Goal: Task Accomplishment & Management: Complete application form

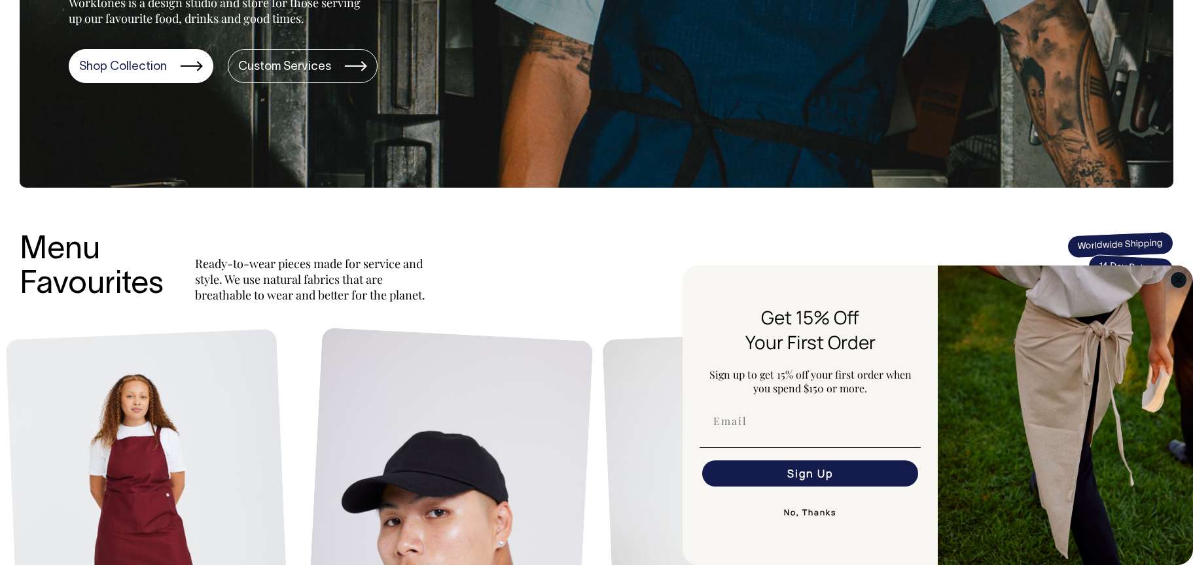
click at [1184, 281] on circle "Close dialog" at bounding box center [1178, 279] width 15 height 15
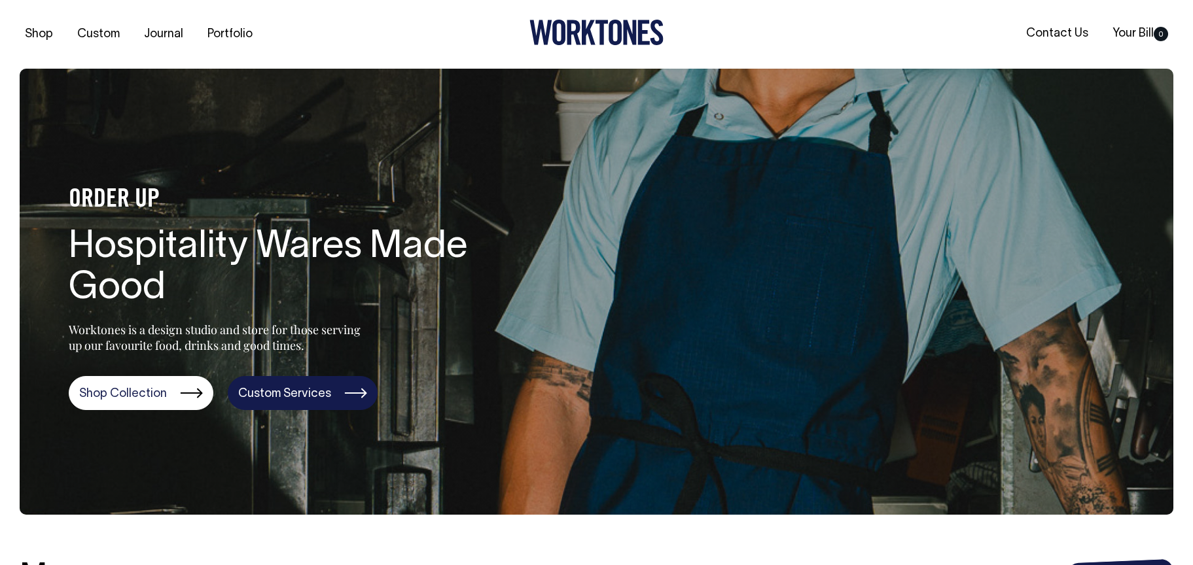
click at [303, 401] on link "Custom Services" at bounding box center [303, 393] width 150 height 34
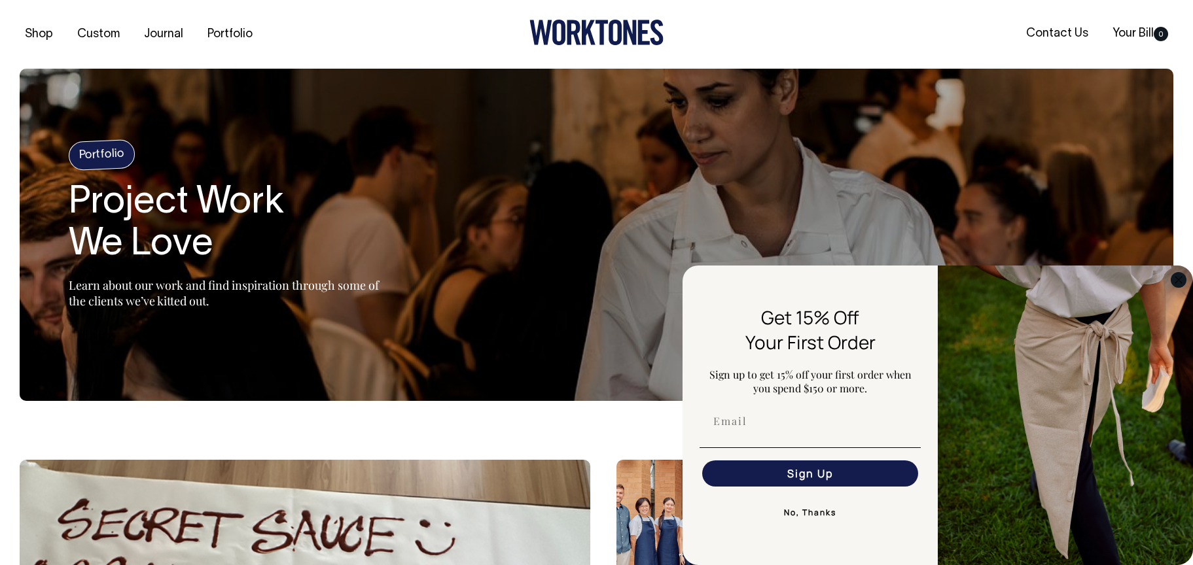
click at [1181, 282] on icon "Close dialog" at bounding box center [1178, 280] width 7 height 7
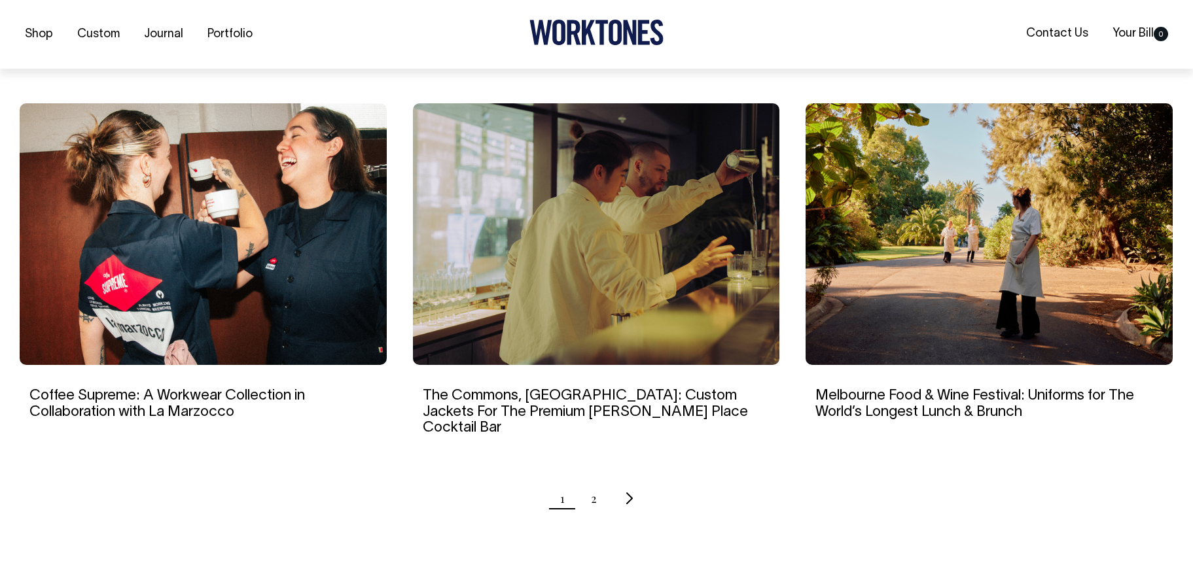
scroll to position [1178, 0]
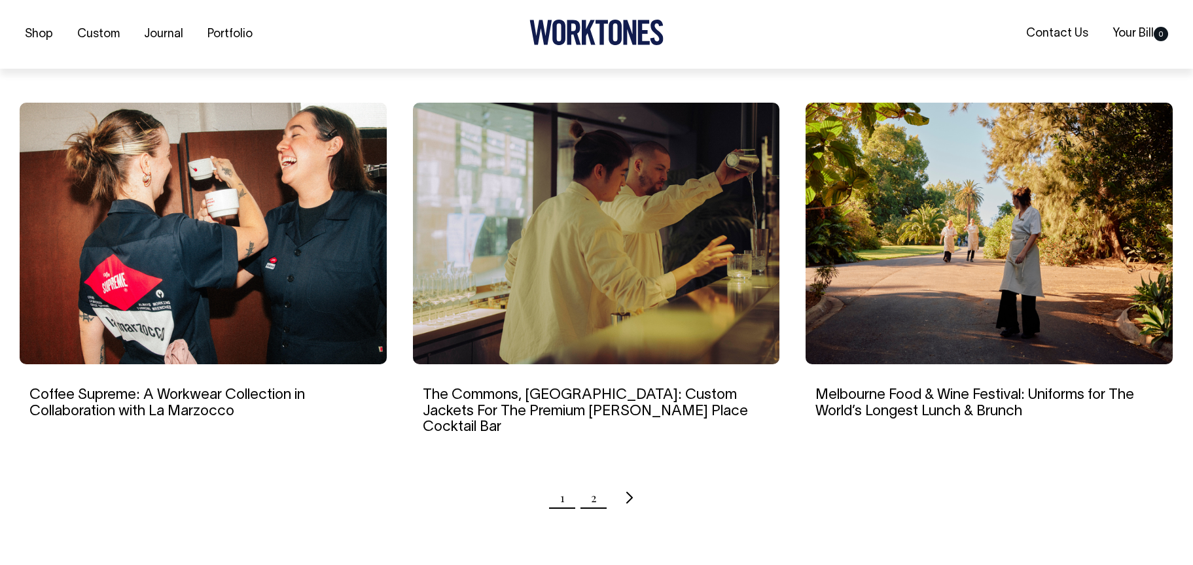
click at [592, 488] on link "2" at bounding box center [594, 498] width 6 height 33
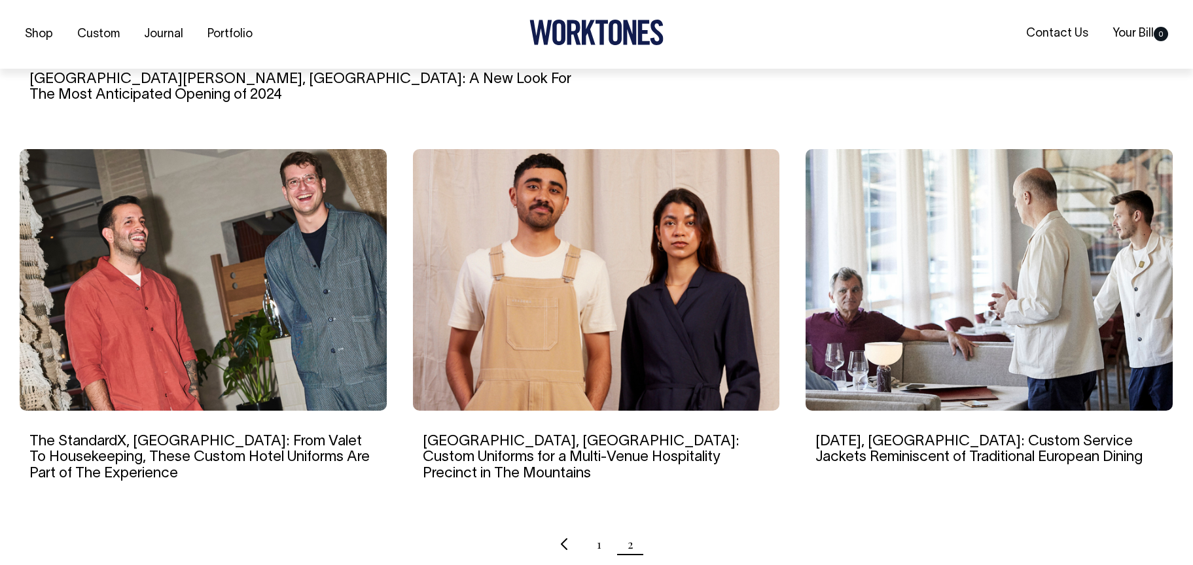
scroll to position [785, 0]
click at [597, 533] on link "1" at bounding box center [599, 543] width 5 height 33
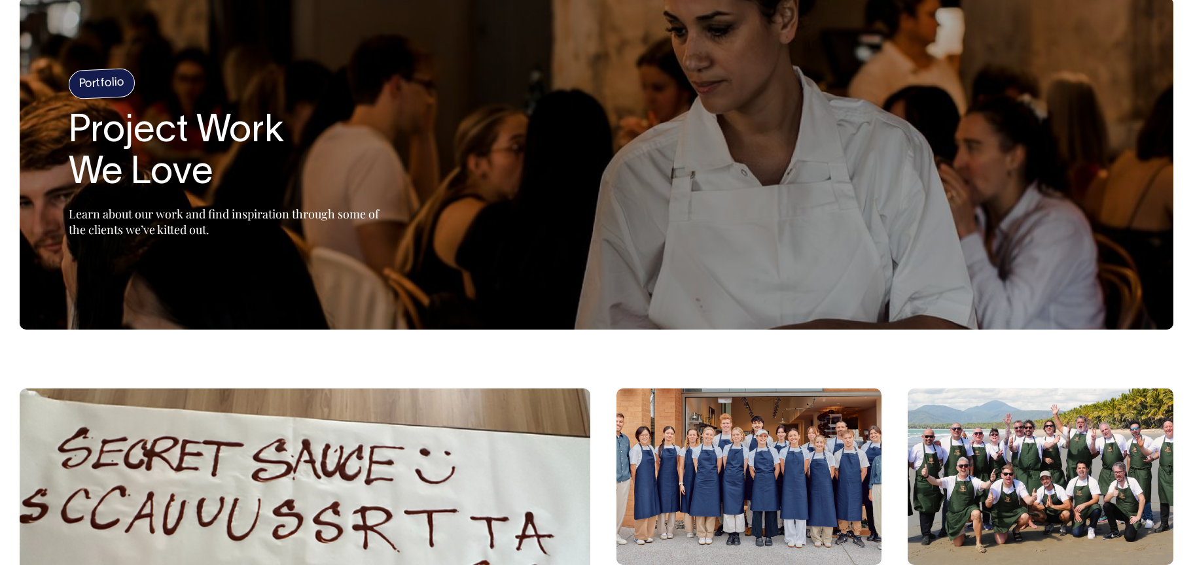
scroll to position [65, 0]
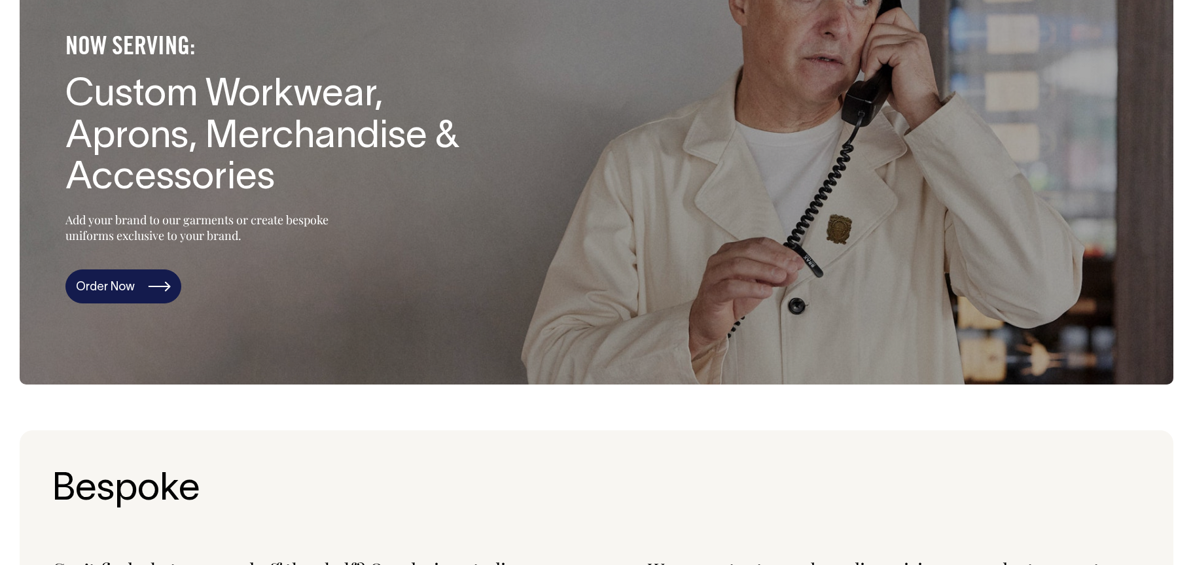
scroll to position [131, 0]
click at [152, 287] on link "Order Now" at bounding box center [123, 286] width 116 height 34
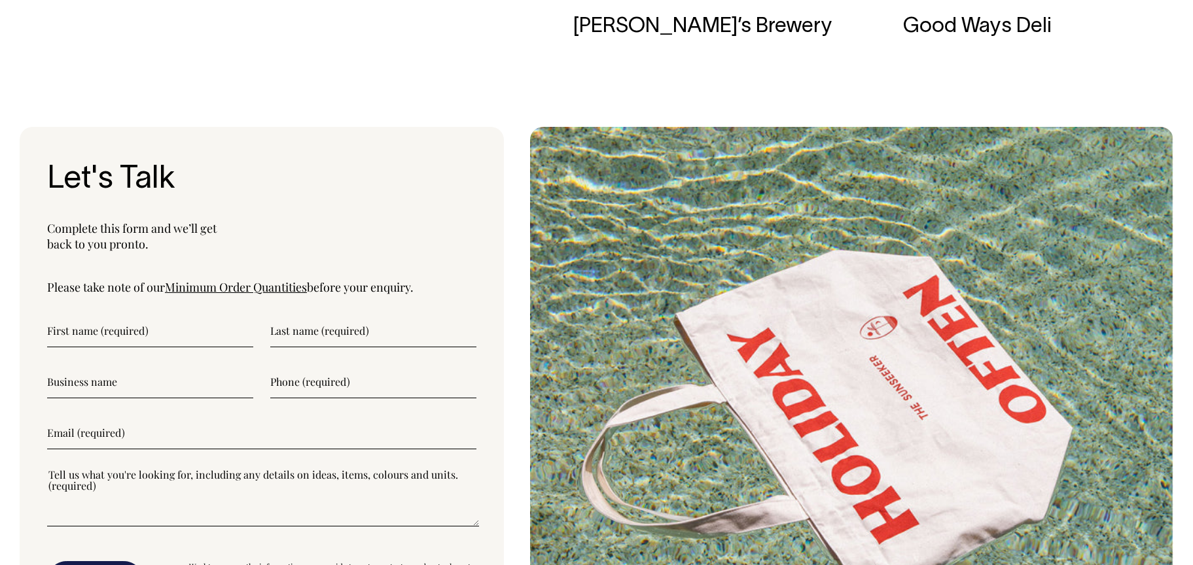
scroll to position [4401, 0]
click at [229, 287] on link "Minimum Order Quantities" at bounding box center [236, 288] width 142 height 16
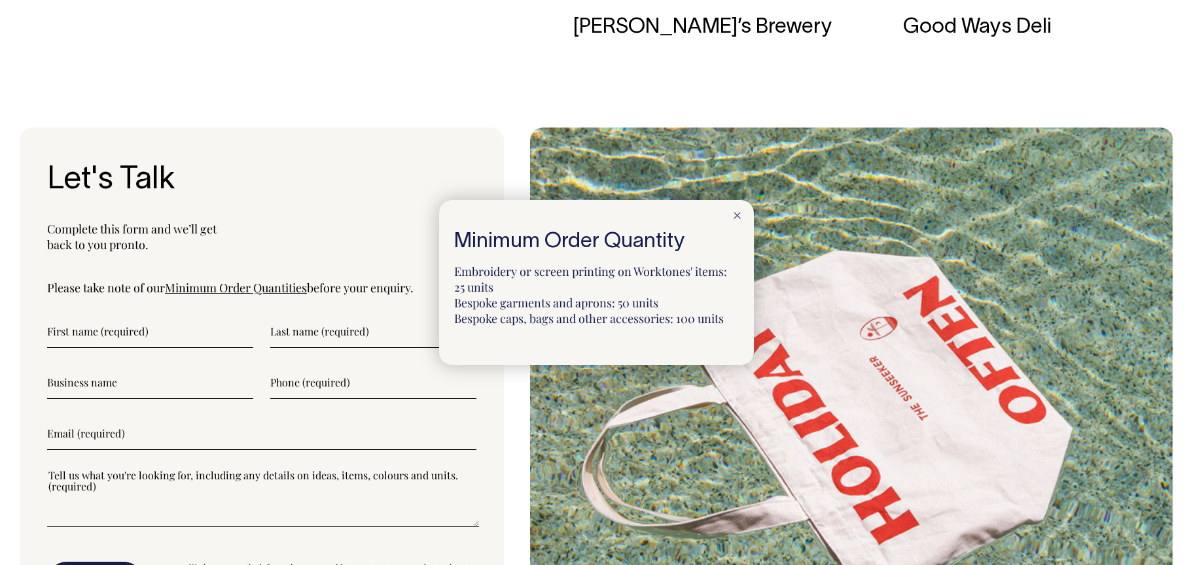
click at [736, 218] on icon at bounding box center [737, 216] width 7 height 7
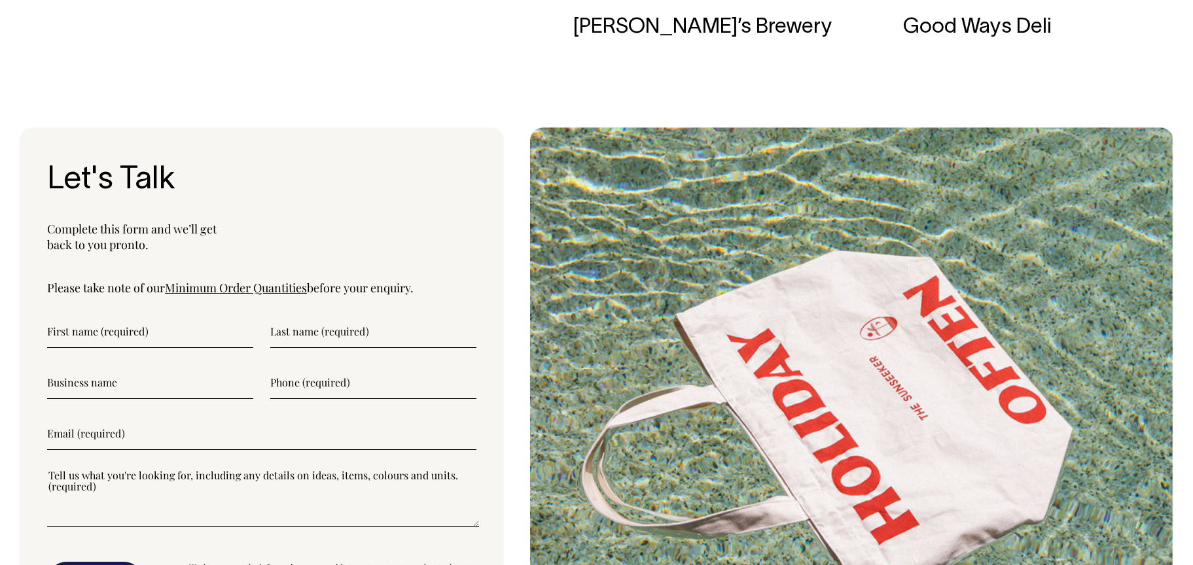
click at [155, 341] on input"] "text" at bounding box center [150, 331] width 206 height 33
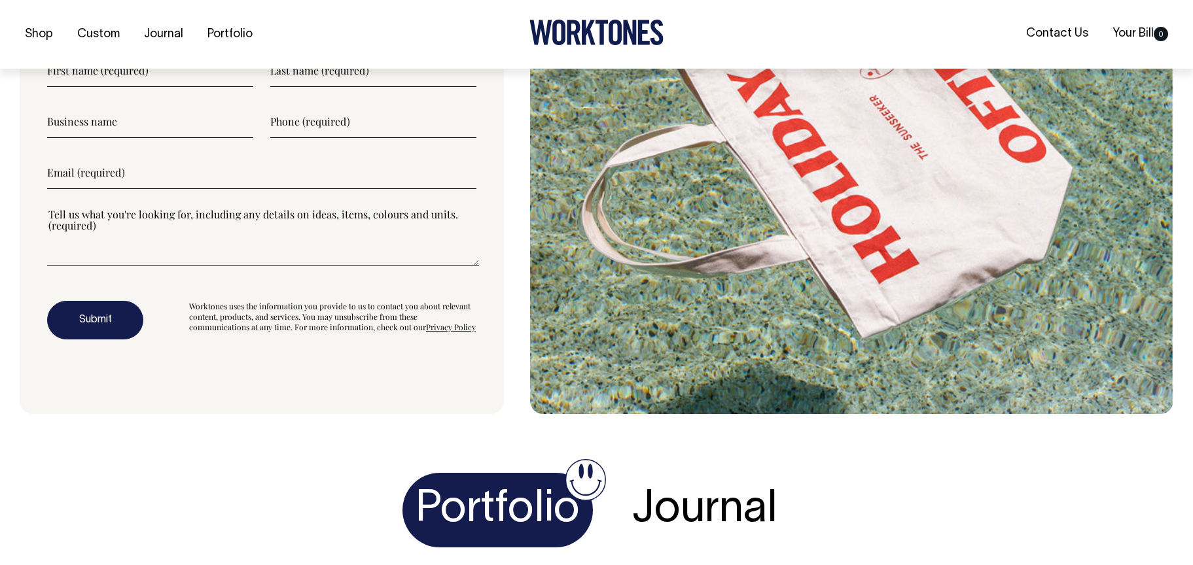
scroll to position [4663, 0]
click at [168, 248] on textarea"] at bounding box center [263, 236] width 432 height 59
click at [154, 263] on textarea"] at bounding box center [263, 236] width 432 height 59
click at [170, 183] on input"] "email" at bounding box center [261, 172] width 429 height 33
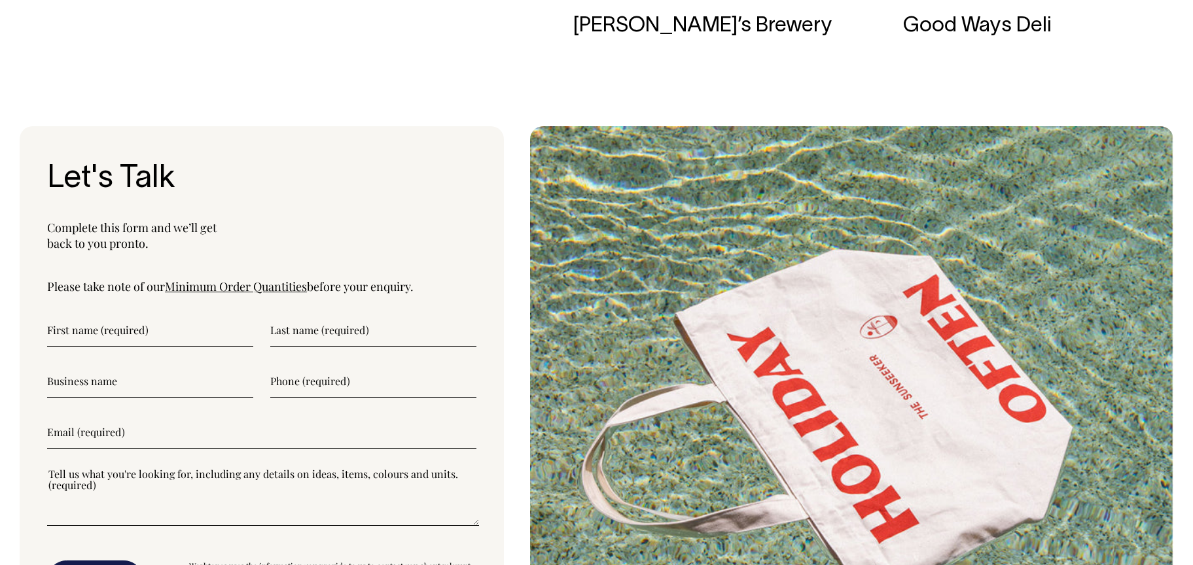
click at [125, 385] on input"] "text" at bounding box center [150, 381] width 206 height 33
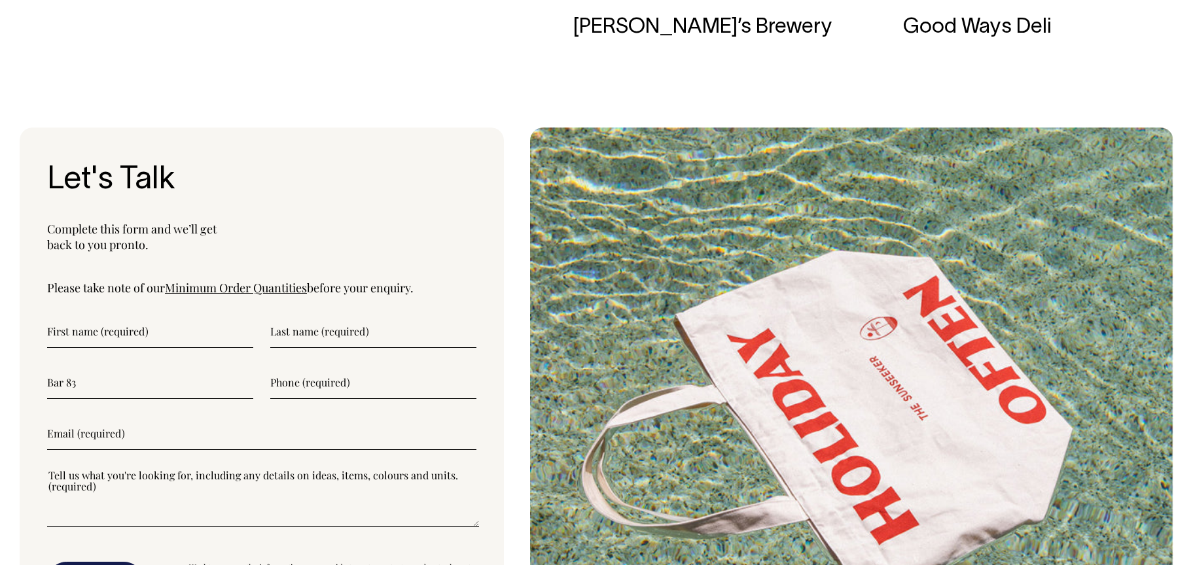
type input"] "Bar 83"
click at [137, 321] on input"] "text" at bounding box center [150, 331] width 206 height 33
type input"] "Tara"
type input"] "I"
type input"] "O'Connell"
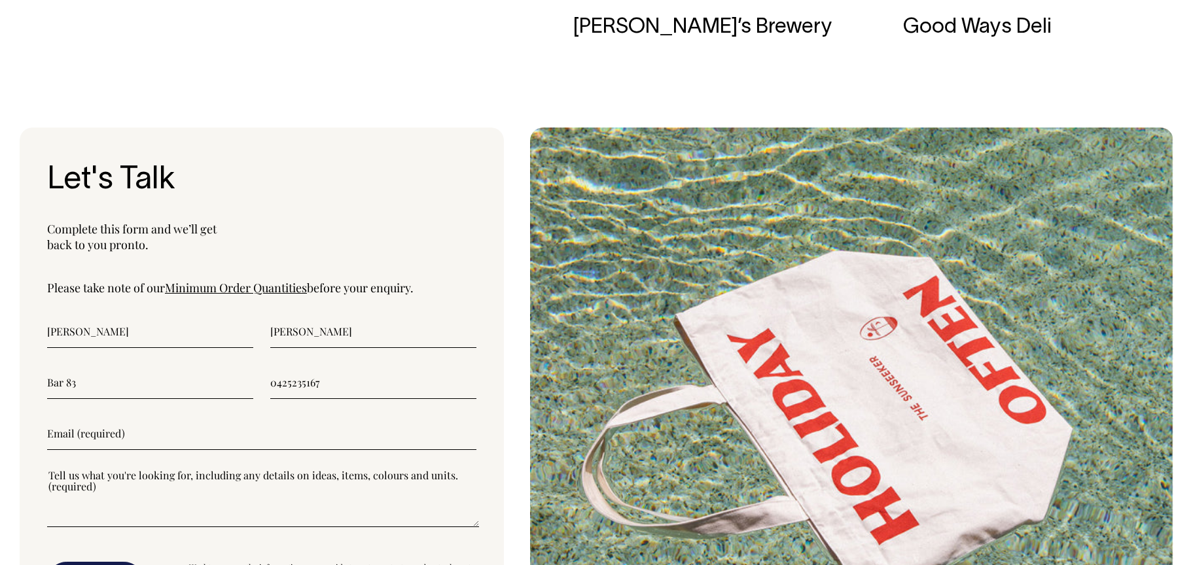
type input"] "0425235167"
drag, startPoint x: 137, startPoint y: 453, endPoint x: 137, endPoint y: 431, distance: 22.3
click at [133, 450] on form "Tara O'Connell Bar 83 0425235167 Submit Worktones uses the information you prov…" at bounding box center [261, 458] width 429 height 286
click at [137, 431] on input"] "email" at bounding box center [261, 433] width 429 height 33
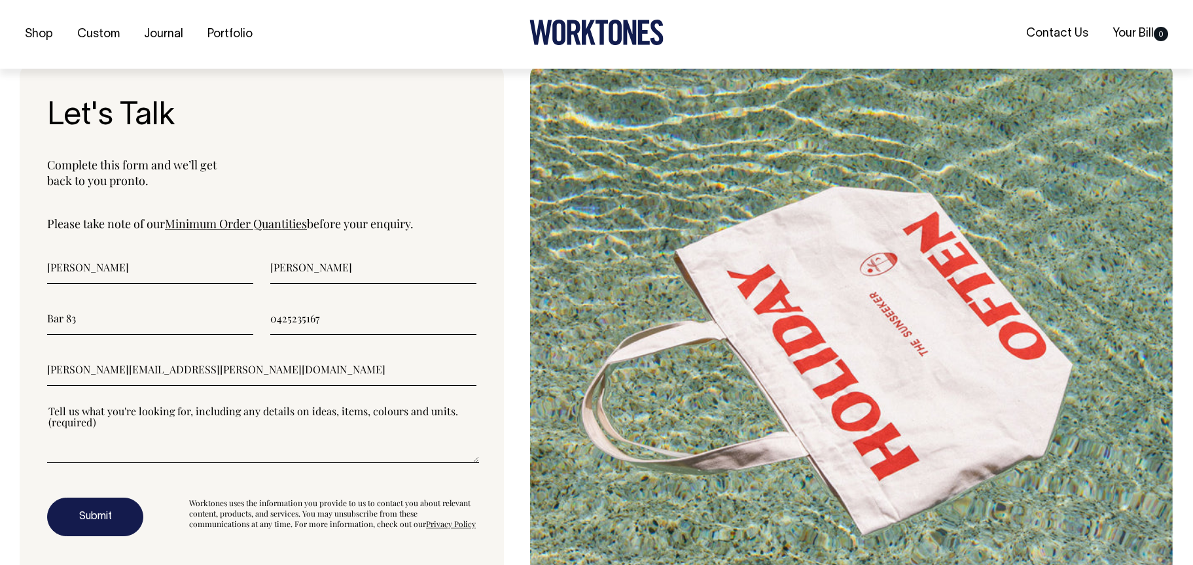
type input"] "tara.oconnell@trippaswhitegroup.com.au"
click at [214, 444] on textarea"] at bounding box center [263, 433] width 432 height 59
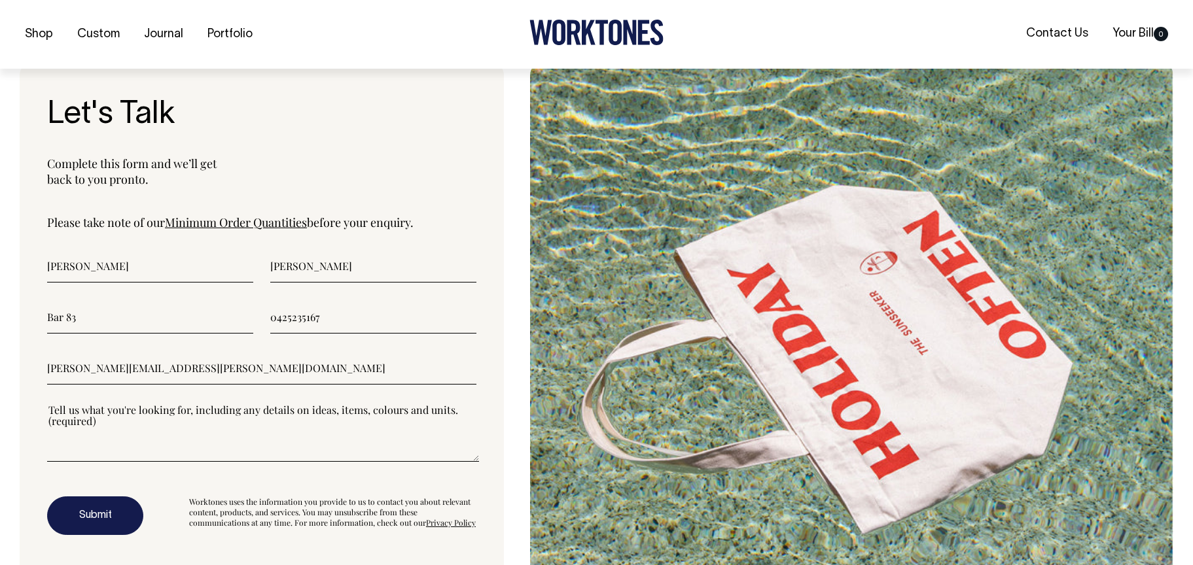
click at [209, 448] on textarea"] at bounding box center [263, 432] width 432 height 59
click at [145, 443] on textarea"] at bounding box center [263, 432] width 432 height 59
click at [166, 434] on textarea"] at bounding box center [263, 432] width 432 height 59
click at [131, 431] on textarea"] at bounding box center [263, 432] width 432 height 59
type textarea"] "6"
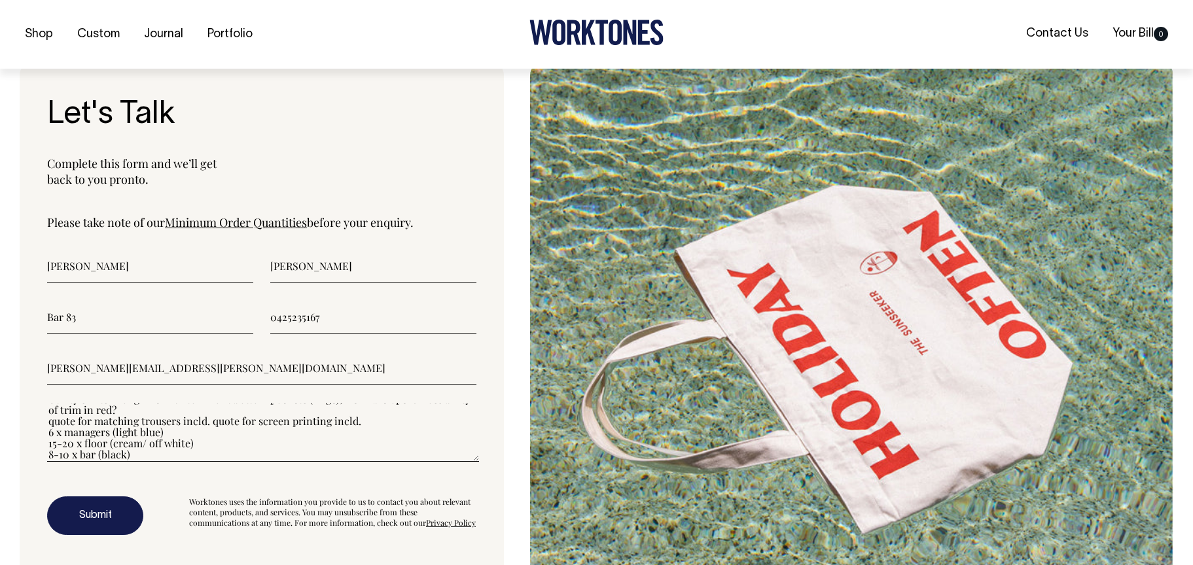
click at [137, 414] on textarea"] "Utility shirts - long line with tow front bottom pockets (large), wearable open…" at bounding box center [263, 432] width 432 height 59
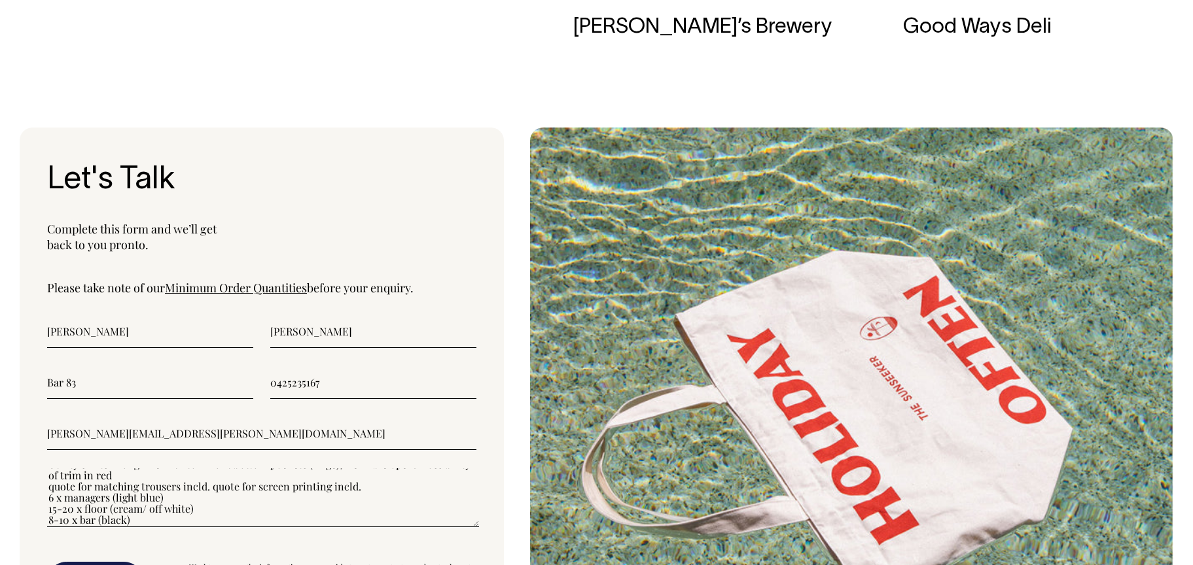
scroll to position [10, 0]
click at [241, 503] on textarea"] "Utility shirts - long line with tow front bottom pockets (large), wearable open…" at bounding box center [263, 498] width 432 height 59
click at [366, 493] on textarea"] "Utility shirts - long line with tow front bottom pockets (large), wearable open…" at bounding box center [263, 498] width 432 height 59
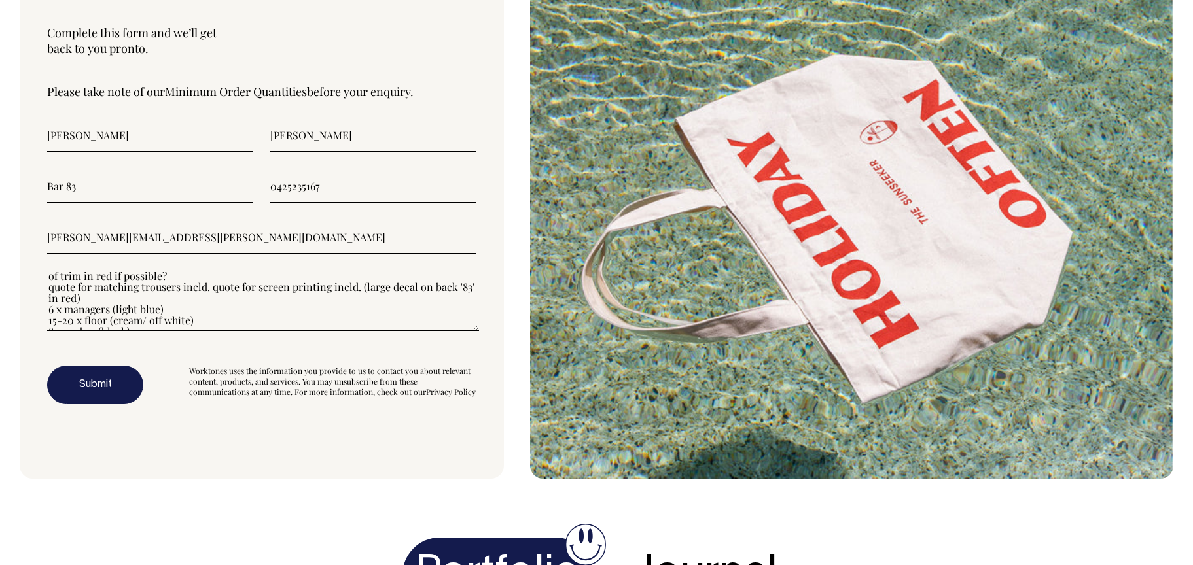
scroll to position [22, 0]
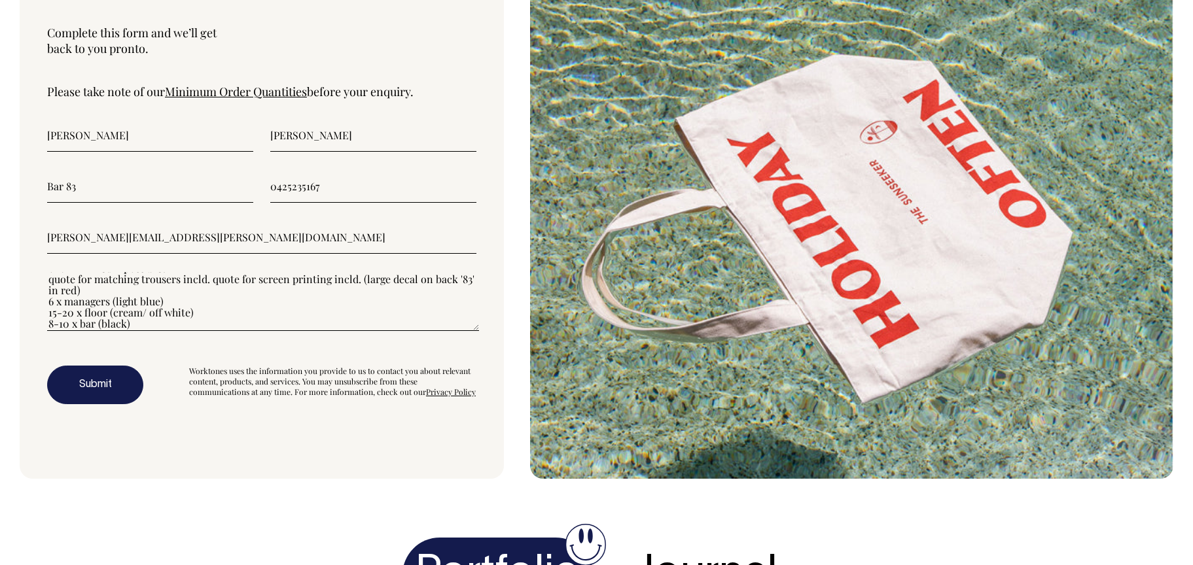
click at [212, 320] on textarea"] "Utility shirts - long line with tow front bottom pockets (large), wearable open…" at bounding box center [263, 301] width 432 height 59
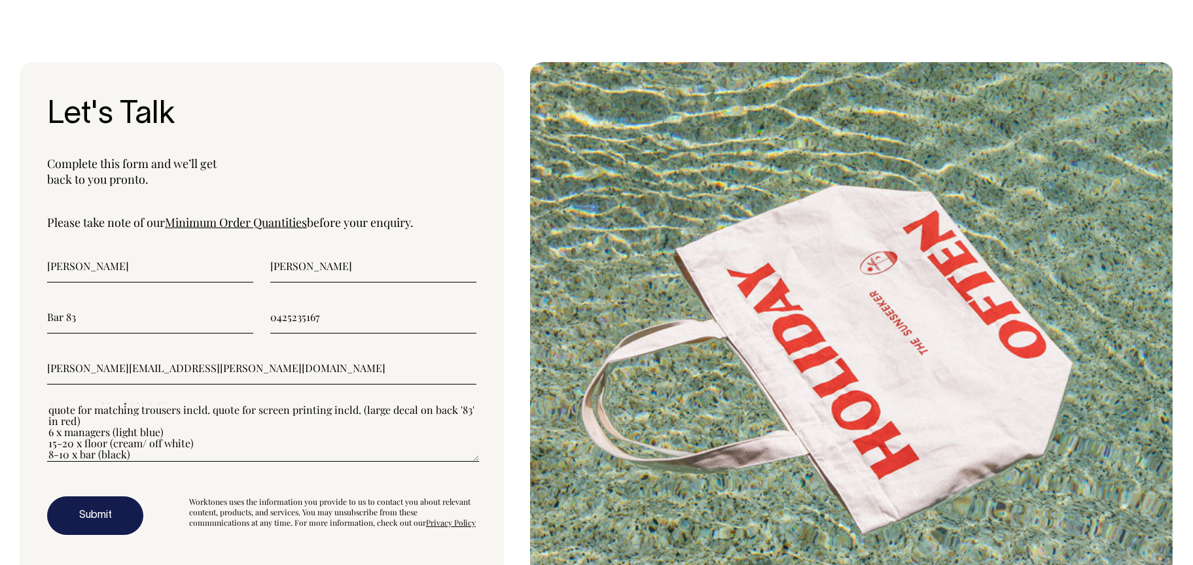
type textarea"] "Utility shirts - long line with tow front bottom pockets (large), wearable open…"
click at [87, 523] on button "Submit" at bounding box center [95, 516] width 96 height 39
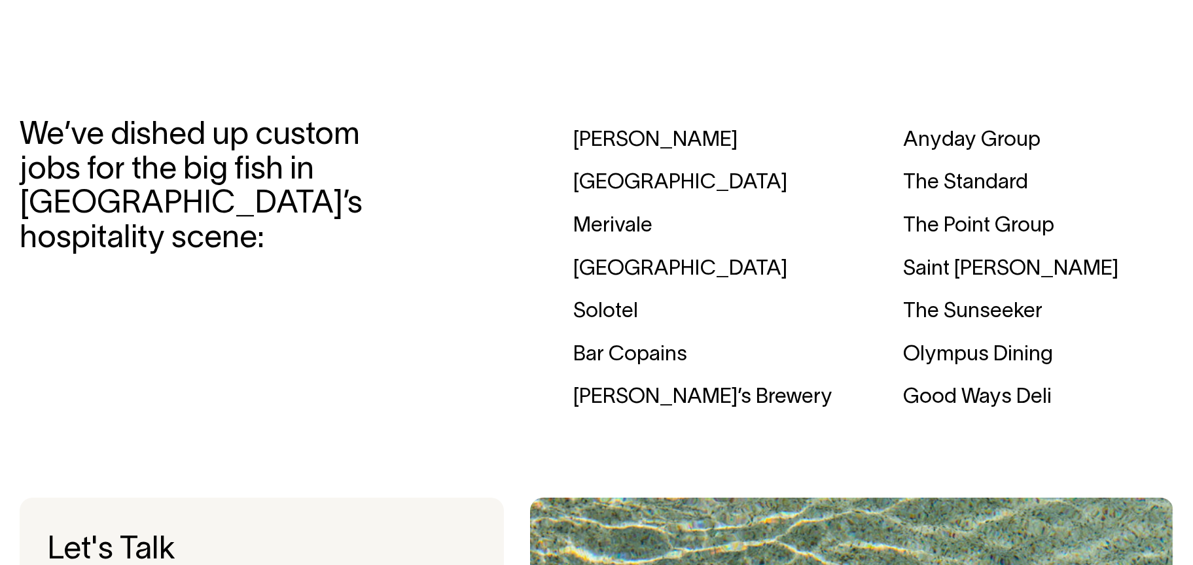
scroll to position [4030, 0]
click at [643, 355] on div "Bar Copains" at bounding box center [708, 355] width 270 height 43
click at [667, 373] on div "Bar Copains" at bounding box center [708, 355] width 270 height 43
click at [625, 239] on div "Merivale" at bounding box center [708, 226] width 270 height 43
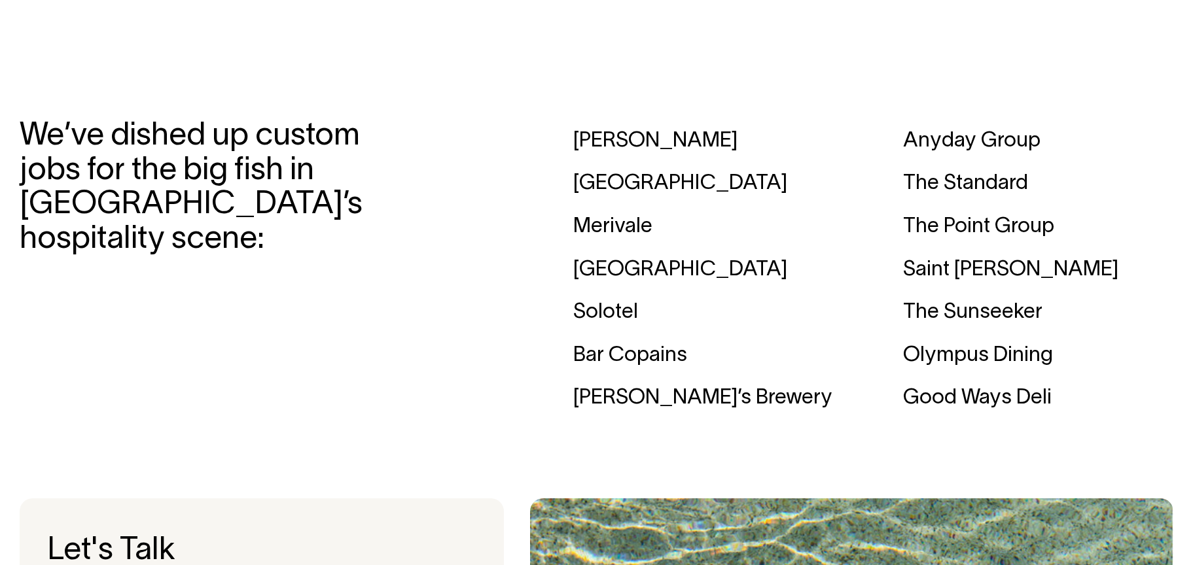
click at [625, 239] on div "Merivale" at bounding box center [708, 226] width 270 height 43
click at [671, 182] on div "[GEOGRAPHIC_DATA]" at bounding box center [708, 183] width 270 height 43
click at [652, 141] on div "[PERSON_NAME]" at bounding box center [708, 141] width 270 height 43
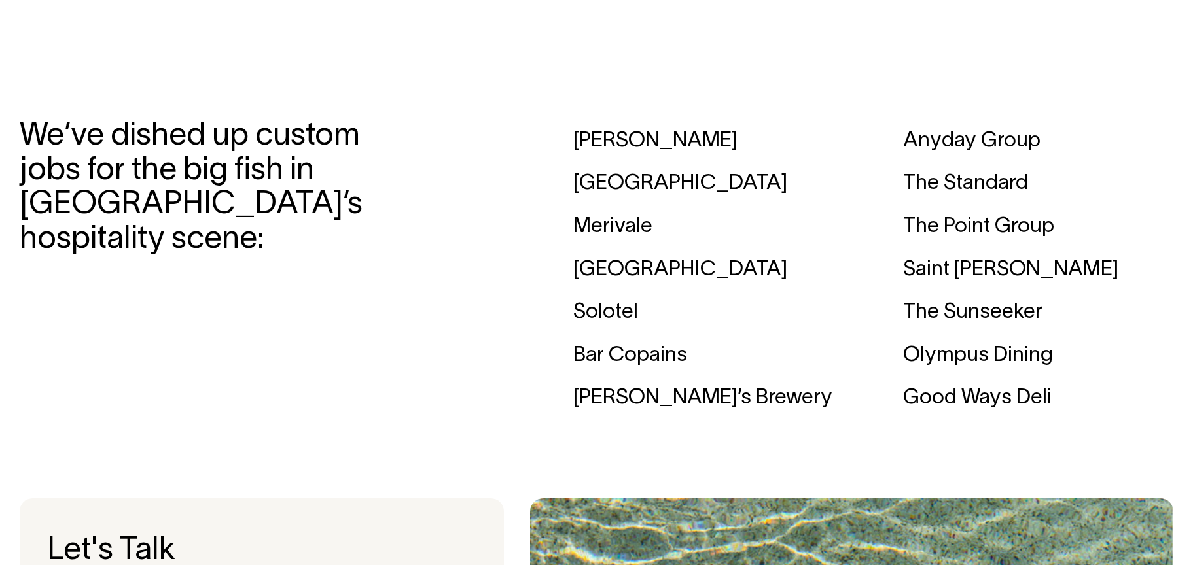
click at [652, 141] on div "[PERSON_NAME]" at bounding box center [708, 141] width 270 height 43
click at [643, 304] on div "Solotel" at bounding box center [708, 312] width 270 height 43
click at [630, 330] on div "Solotel" at bounding box center [708, 312] width 270 height 43
click at [627, 338] on div "Bar Copains" at bounding box center [708, 355] width 270 height 43
click at [627, 376] on div "Bar Copains" at bounding box center [708, 355] width 270 height 43
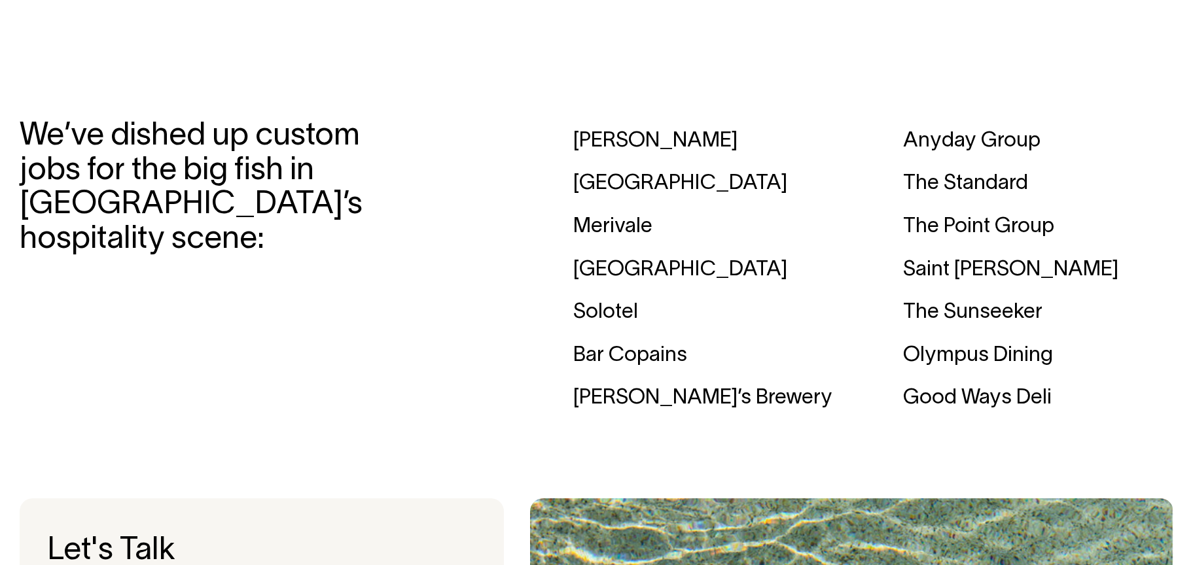
click at [627, 376] on div "Bar Copains" at bounding box center [708, 355] width 270 height 43
click at [645, 363] on div "Bar Copains" at bounding box center [708, 355] width 270 height 43
